Goal: Task Accomplishment & Management: Complete application form

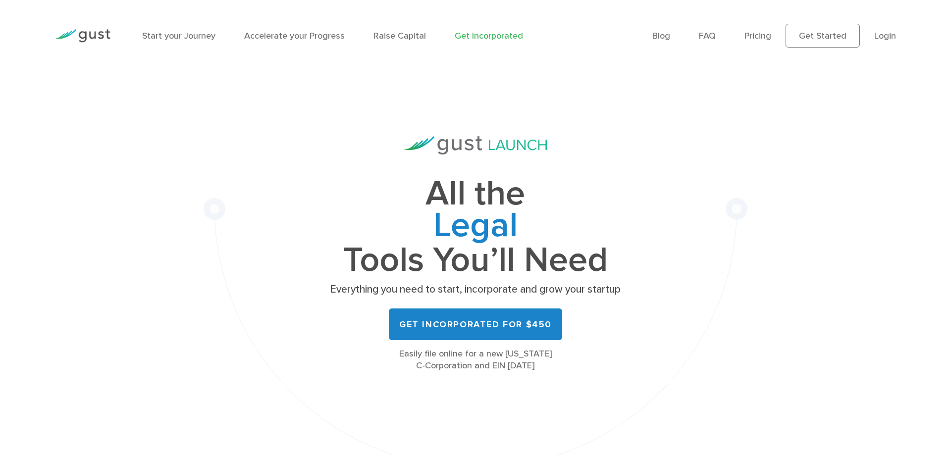
click at [85, 40] on img at bounding box center [82, 35] width 55 height 13
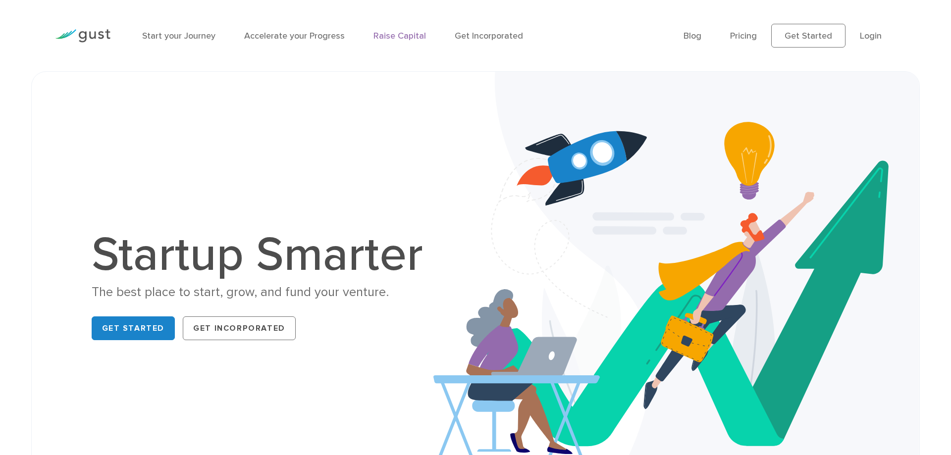
click at [379, 34] on link "Raise Capital" at bounding box center [399, 36] width 52 height 10
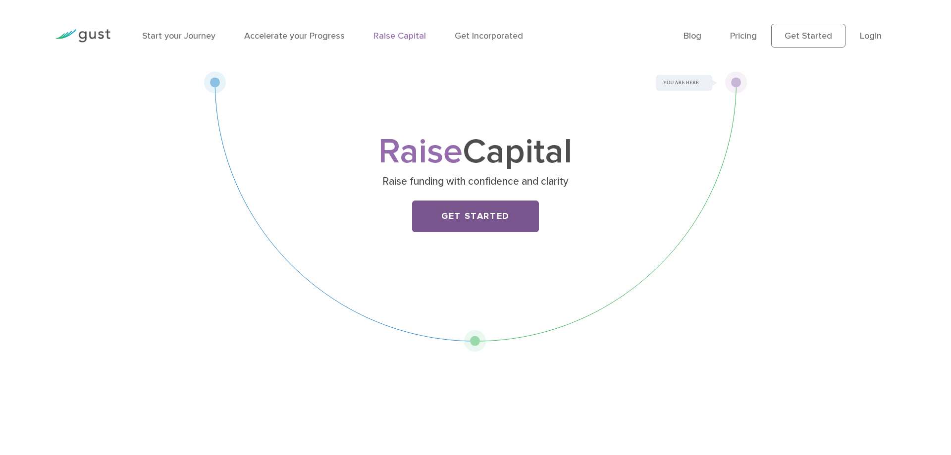
click at [445, 222] on link "Get Started" at bounding box center [475, 217] width 127 height 32
